Goal: Task Accomplishment & Management: Manage account settings

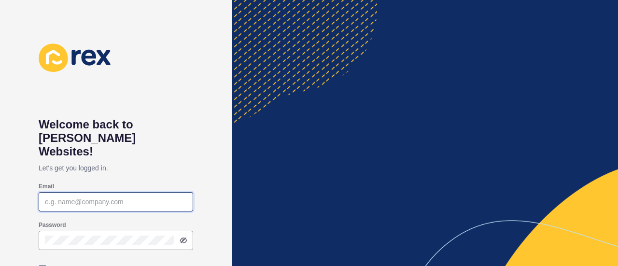
type input "[PERSON_NAME][EMAIL_ADDRESS][DOMAIN_NAME]"
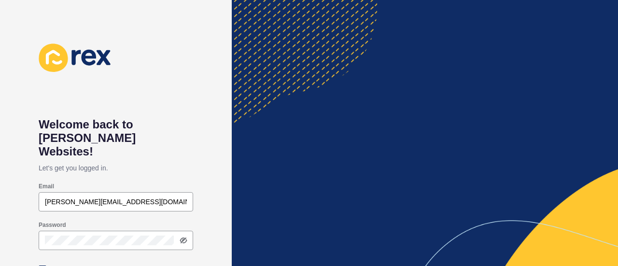
click at [87, 265] on label "Keep me signed in" at bounding box center [78, 270] width 56 height 10
click at [47, 266] on input "Keep me signed in" at bounding box center [44, 270] width 6 height 6
checkbox input "true"
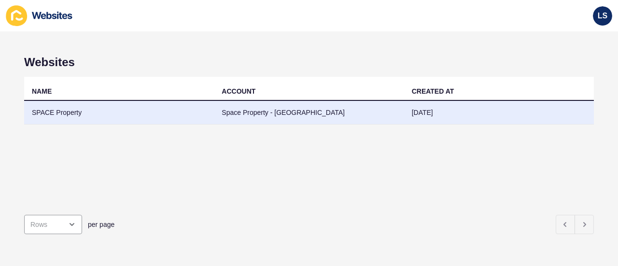
click at [325, 116] on td "Space Property - [GEOGRAPHIC_DATA]" at bounding box center [309, 113] width 190 height 24
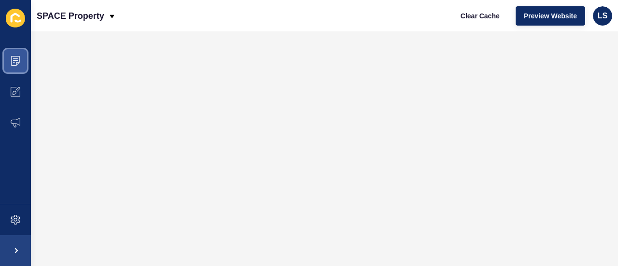
click at [14, 64] on icon at bounding box center [16, 61] width 10 height 10
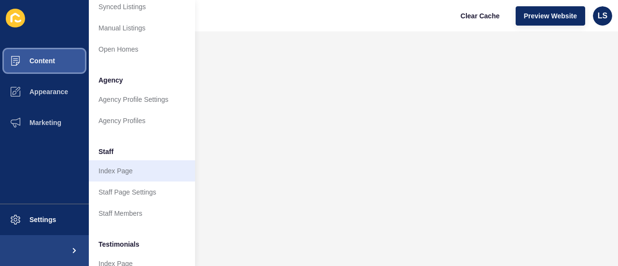
scroll to position [241, 0]
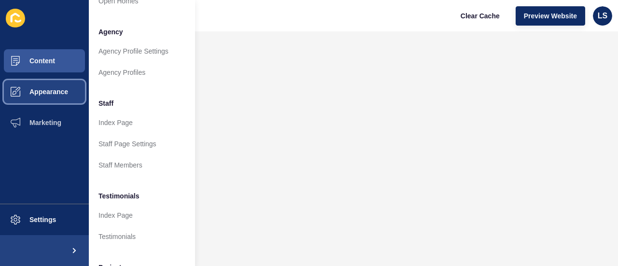
click at [64, 91] on span "Appearance" at bounding box center [34, 92] width 70 height 8
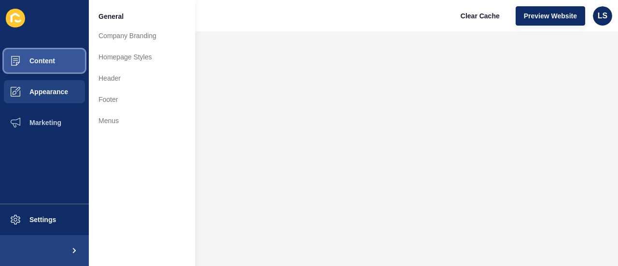
click at [58, 63] on button "Content" at bounding box center [44, 60] width 89 height 31
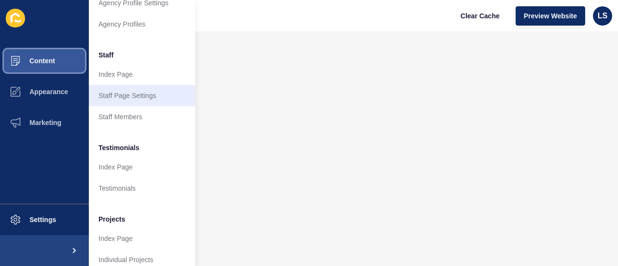
scroll to position [307, 0]
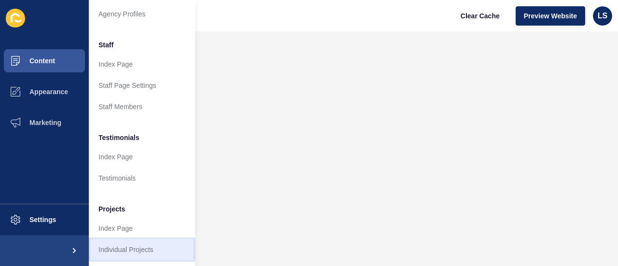
click at [120, 240] on link "Individual Projects" at bounding box center [142, 249] width 106 height 21
